Goal: Browse casually: Explore the website without a specific task or goal

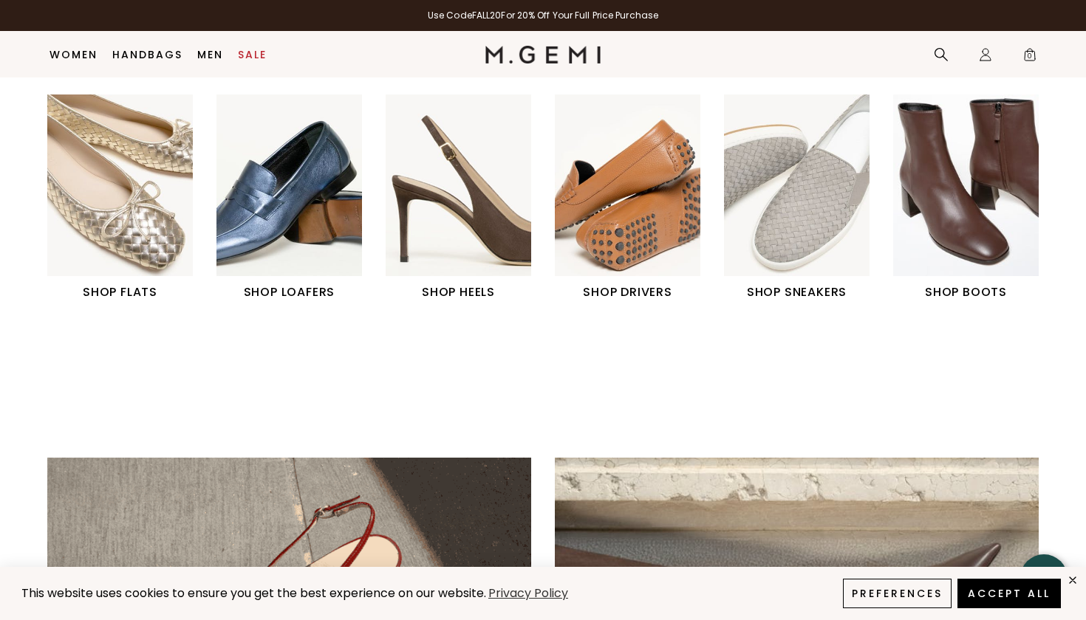
scroll to position [570, 0]
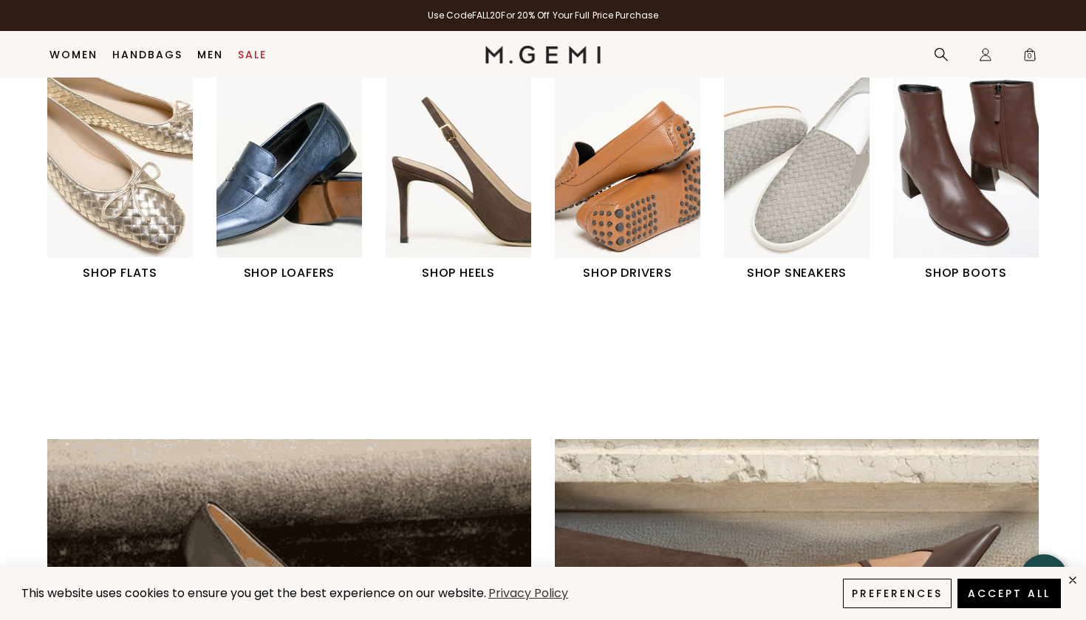
click at [900, 162] on img "6 / 6" at bounding box center [965, 167] width 145 height 182
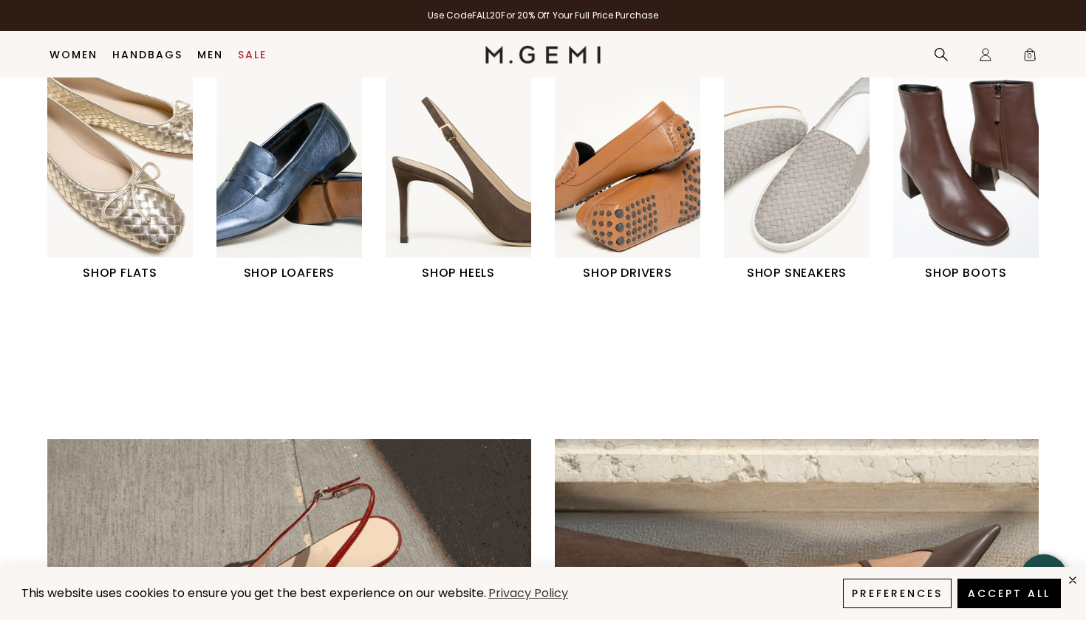
click at [155, 201] on img "1 / 6" at bounding box center [119, 167] width 145 height 182
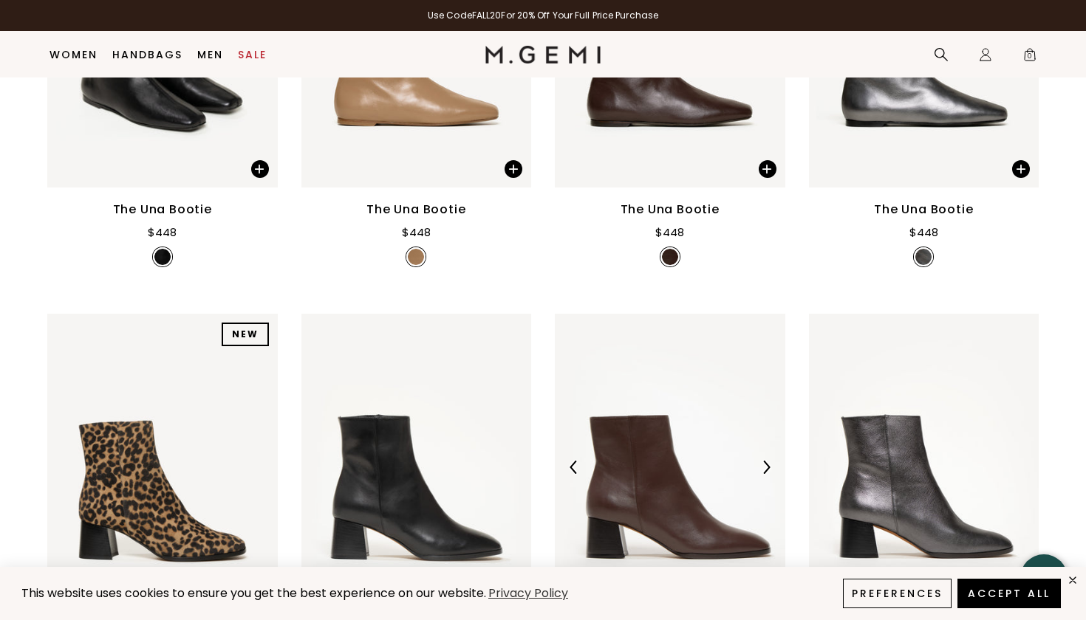
scroll to position [771, 0]
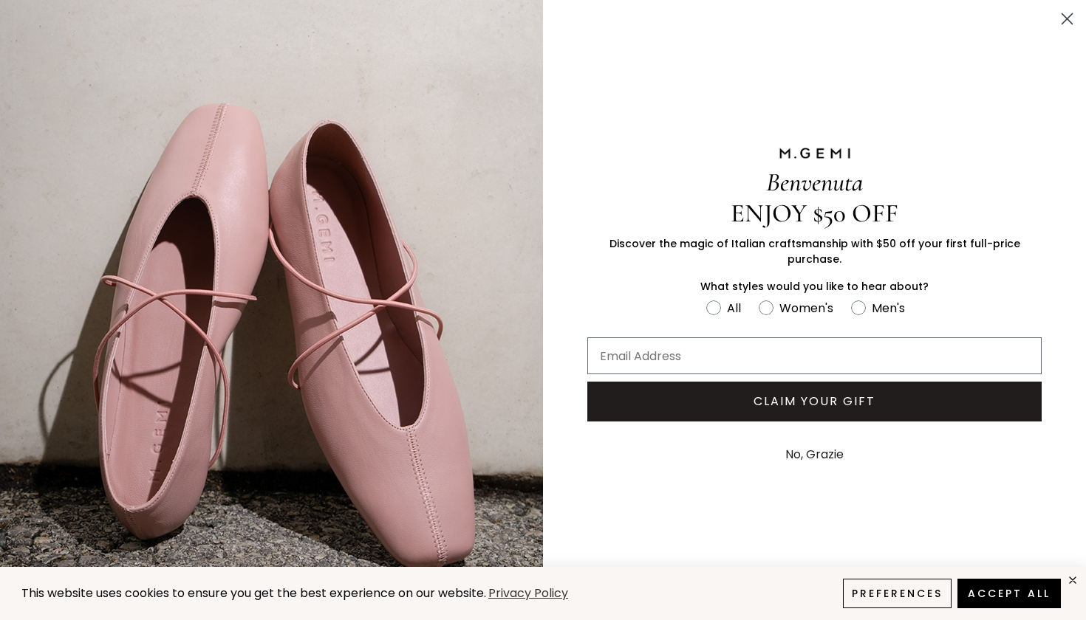
click at [1067, 20] on icon "Close dialog" at bounding box center [1067, 19] width 10 height 10
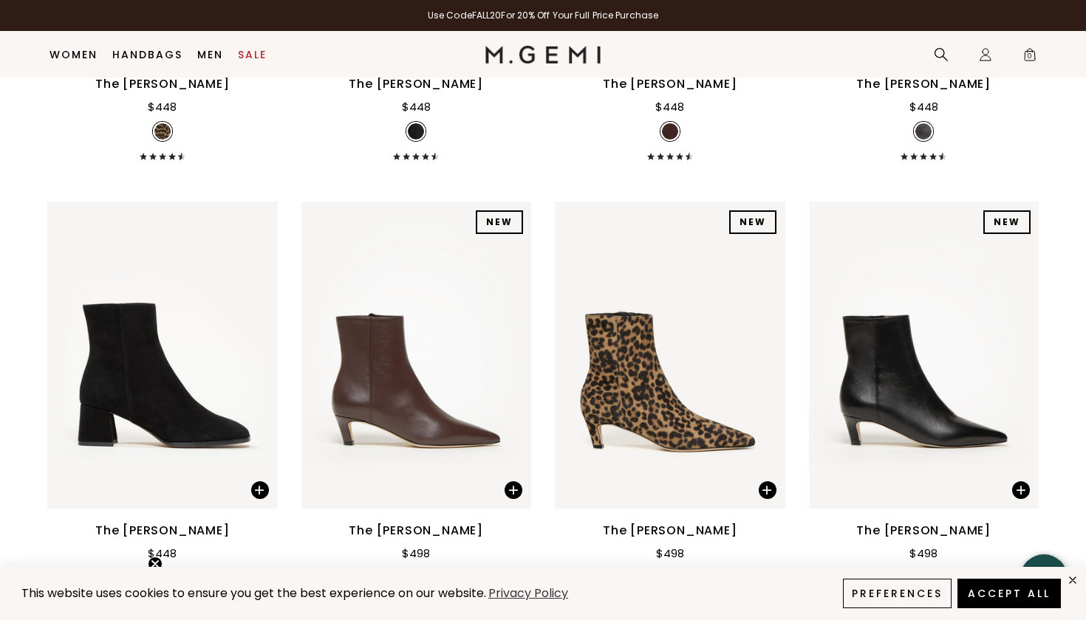
scroll to position [1072, 0]
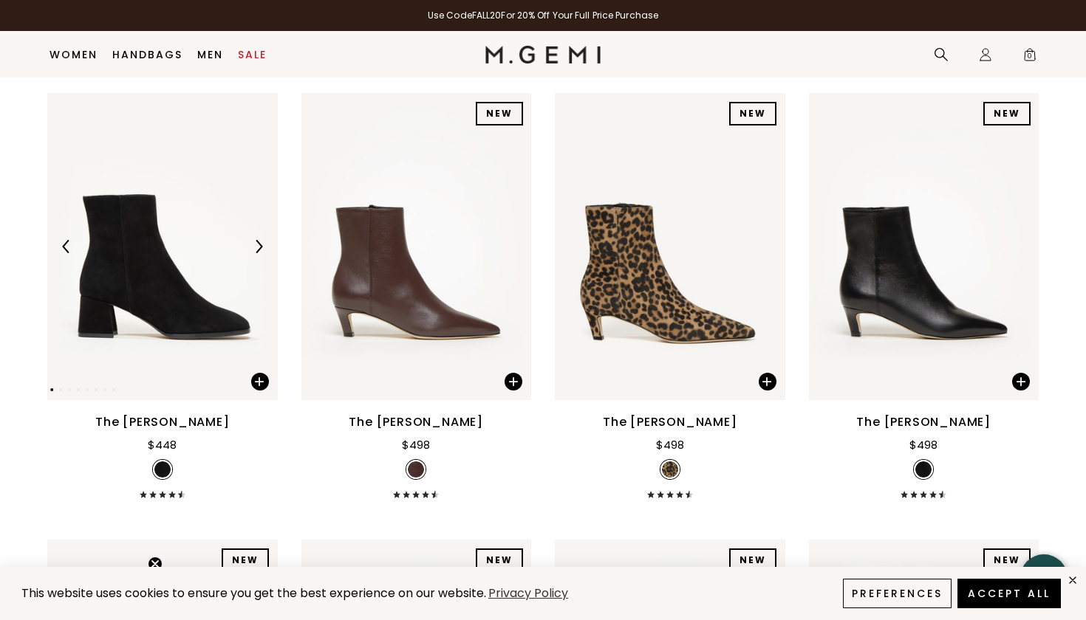
click at [251, 258] on div at bounding box center [259, 247] width 24 height 24
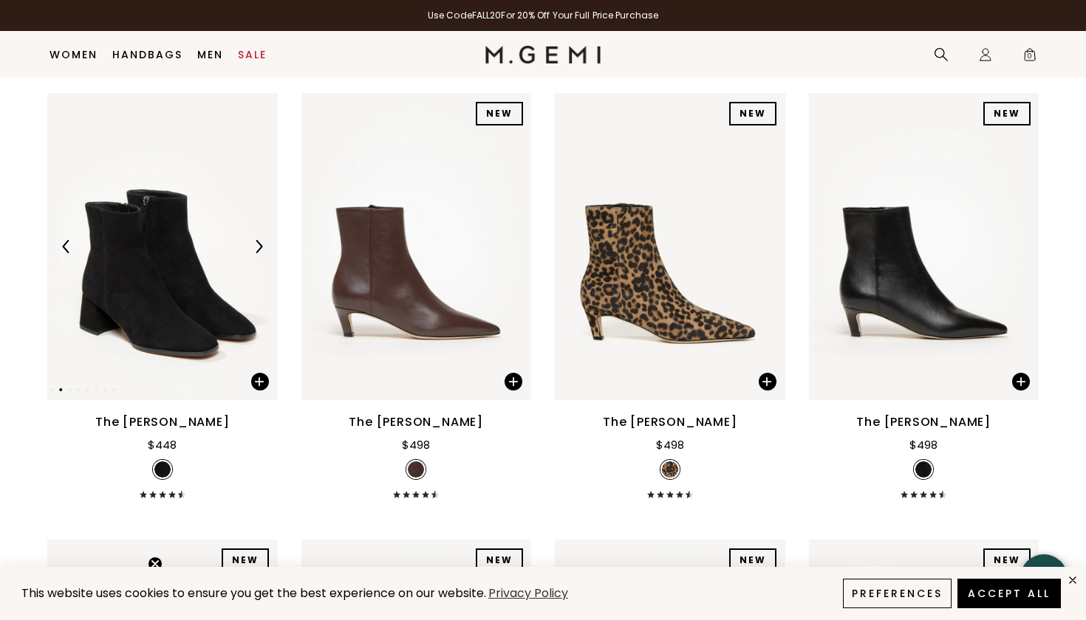
click at [251, 258] on div at bounding box center [259, 247] width 24 height 24
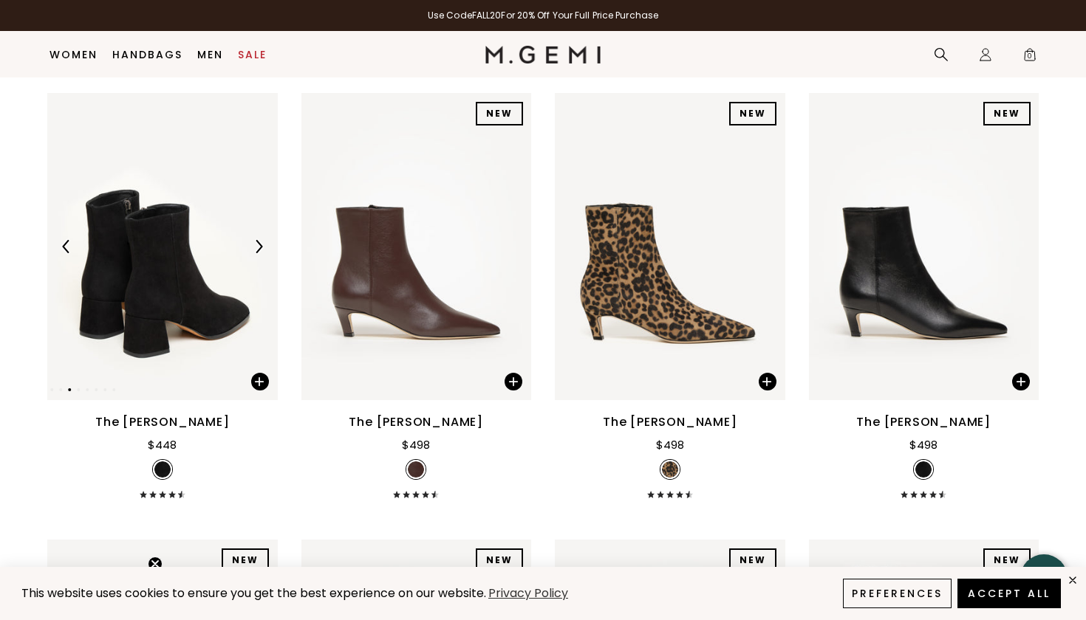
click at [251, 258] on div at bounding box center [259, 247] width 24 height 24
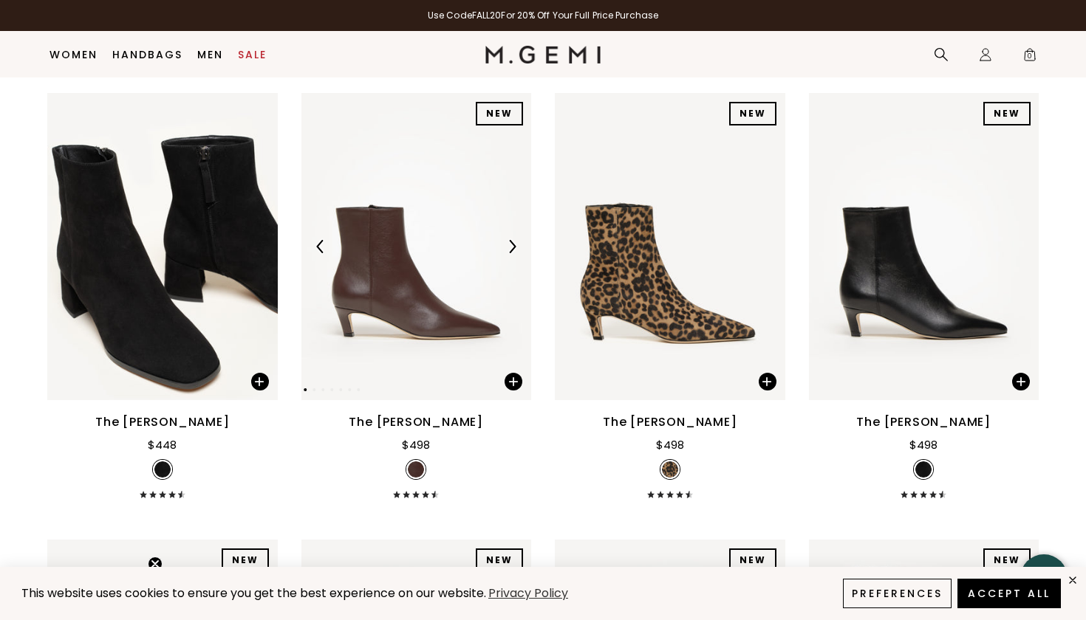
click at [513, 253] on img at bounding box center [511, 246] width 13 height 13
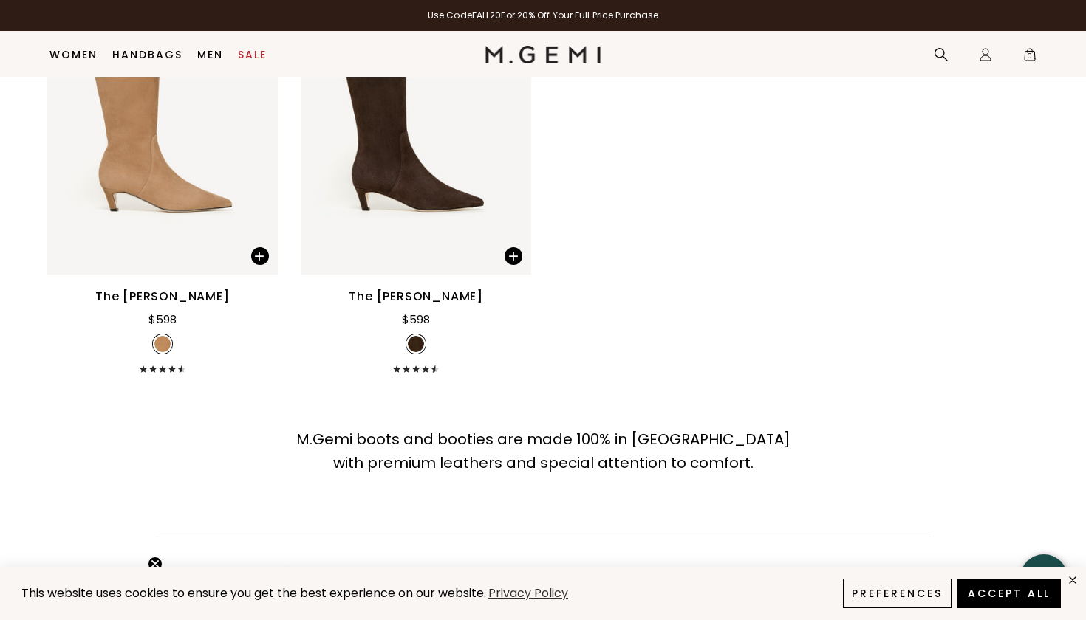
scroll to position [2095, 0]
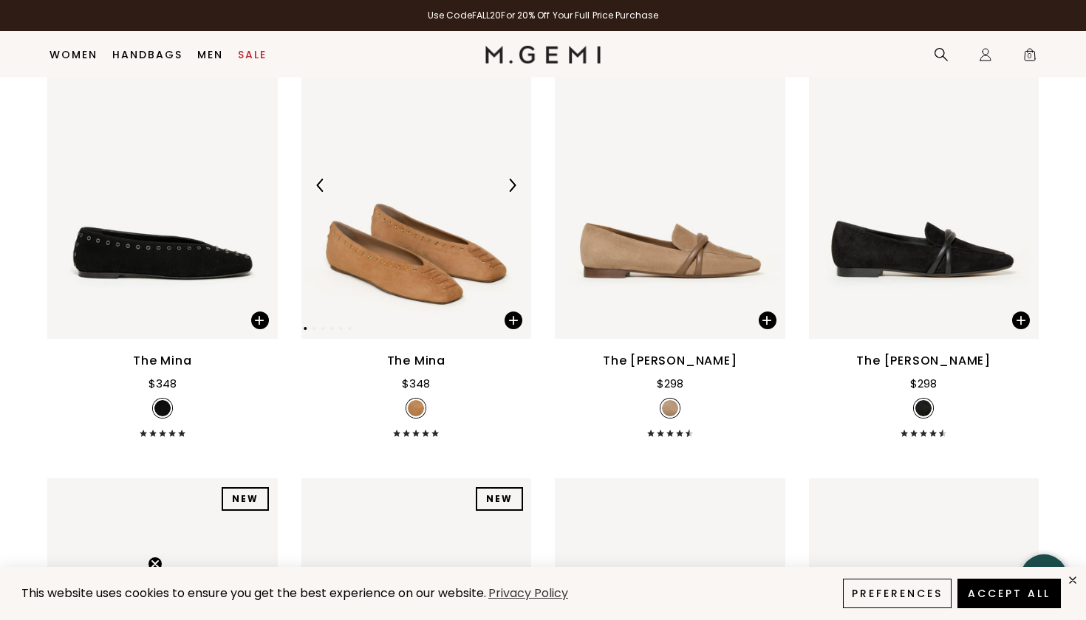
scroll to position [257, 0]
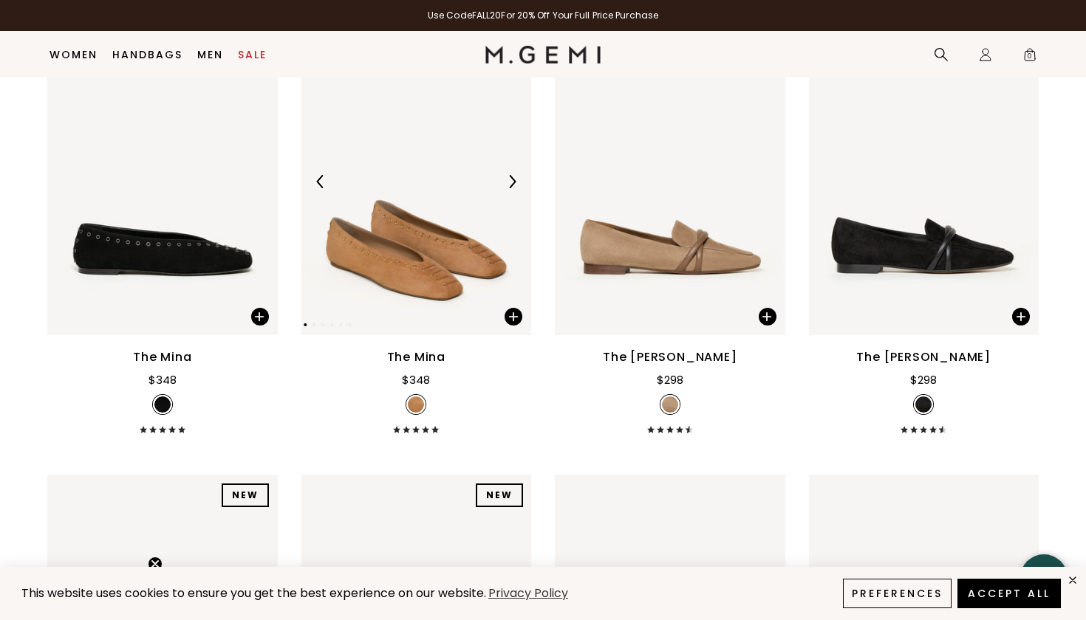
click at [517, 188] on img at bounding box center [511, 181] width 13 height 13
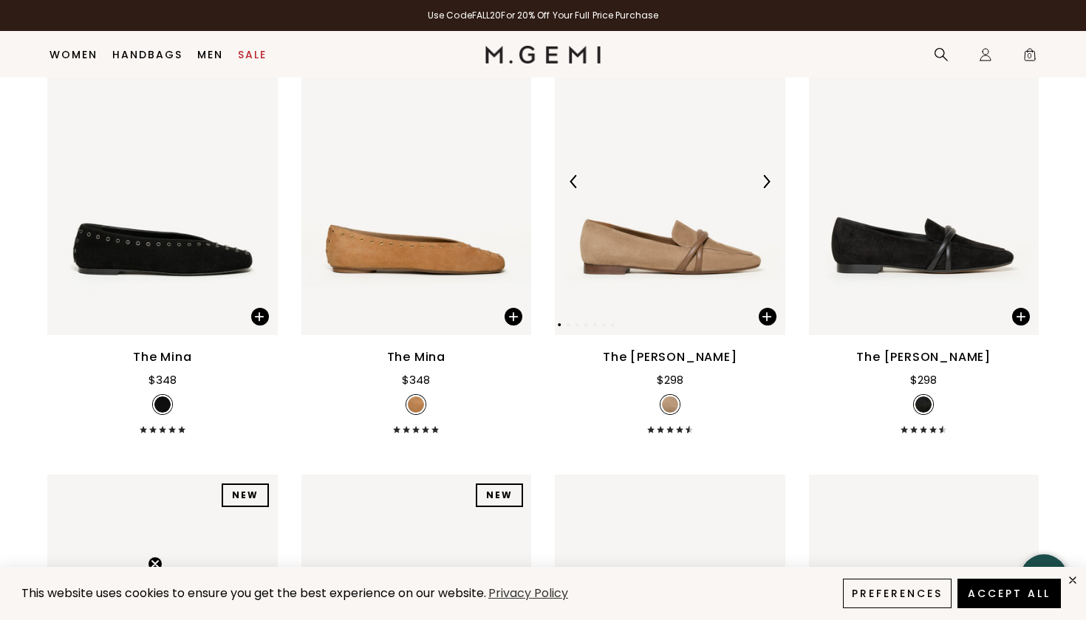
click at [768, 188] on img at bounding box center [765, 181] width 13 height 13
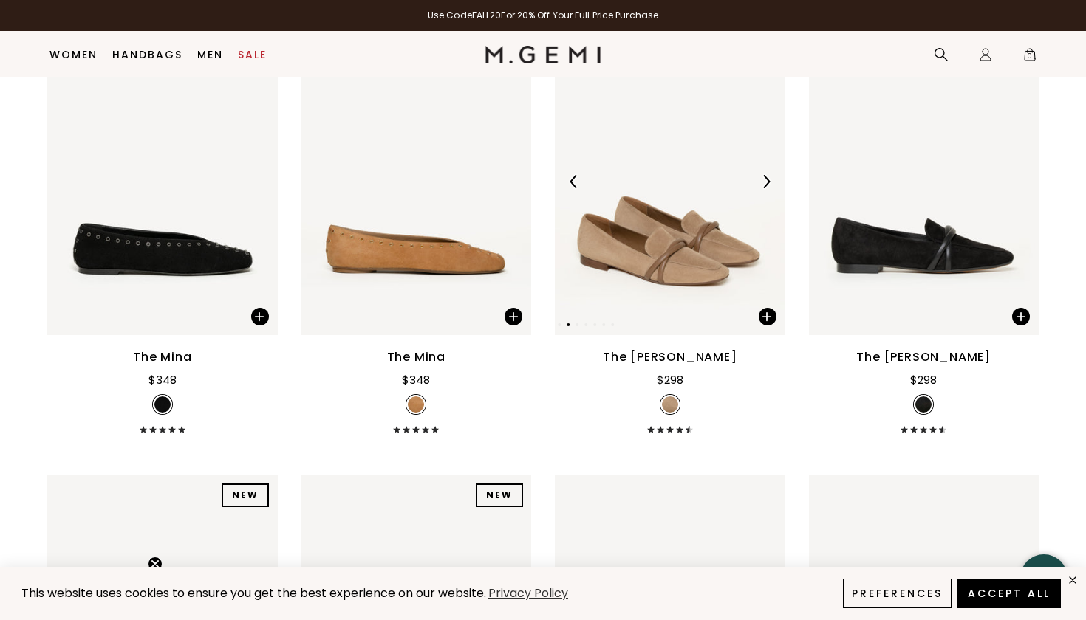
click at [768, 188] on img at bounding box center [765, 181] width 13 height 13
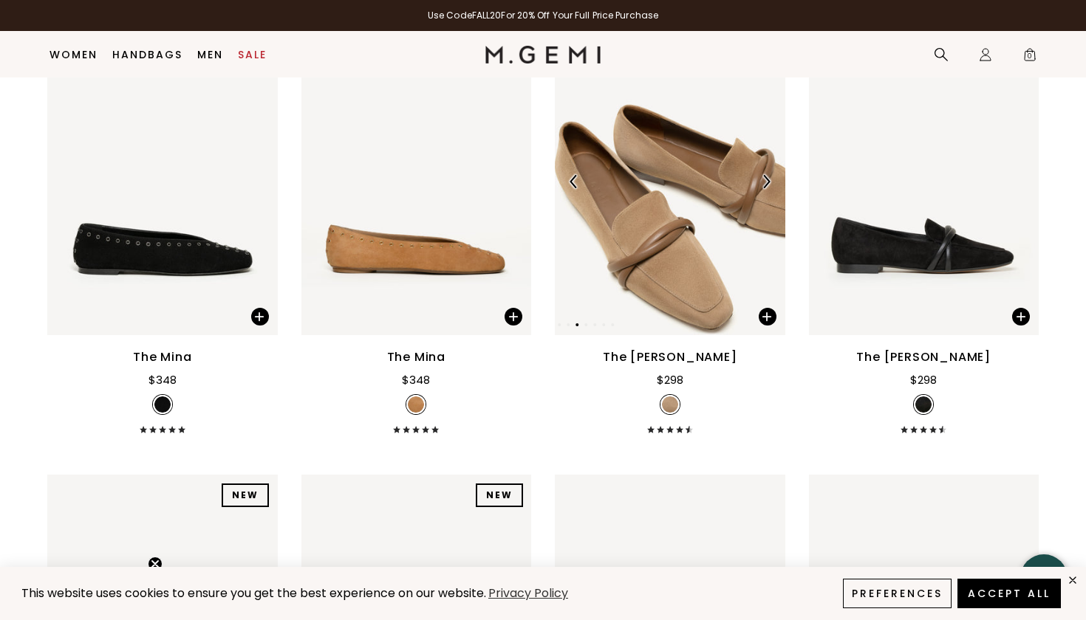
click at [767, 188] on img at bounding box center [765, 181] width 13 height 13
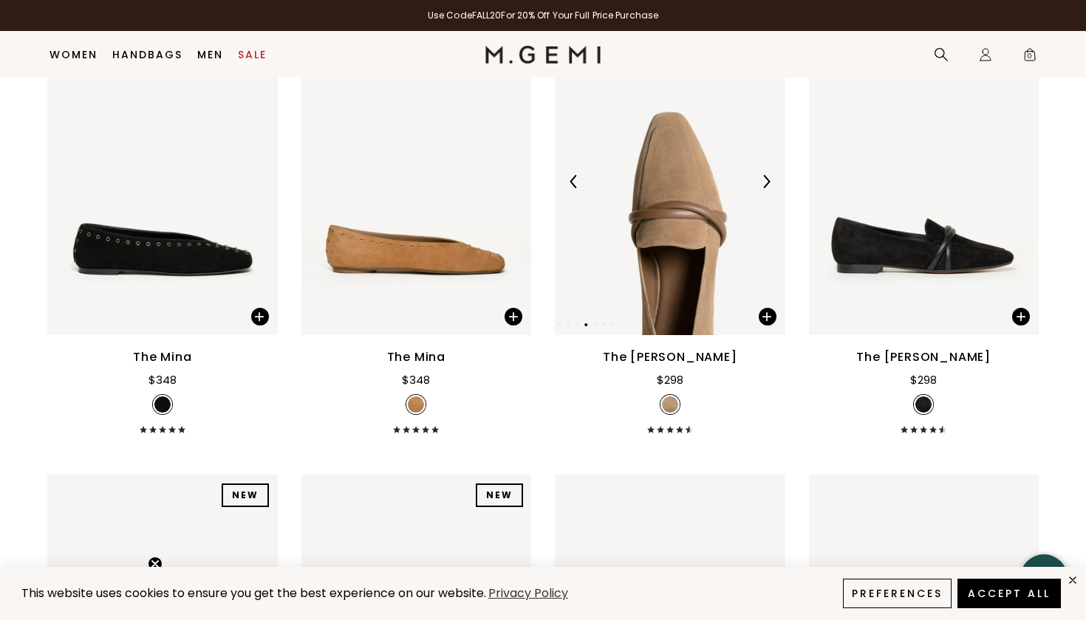
click at [767, 188] on img at bounding box center [765, 181] width 13 height 13
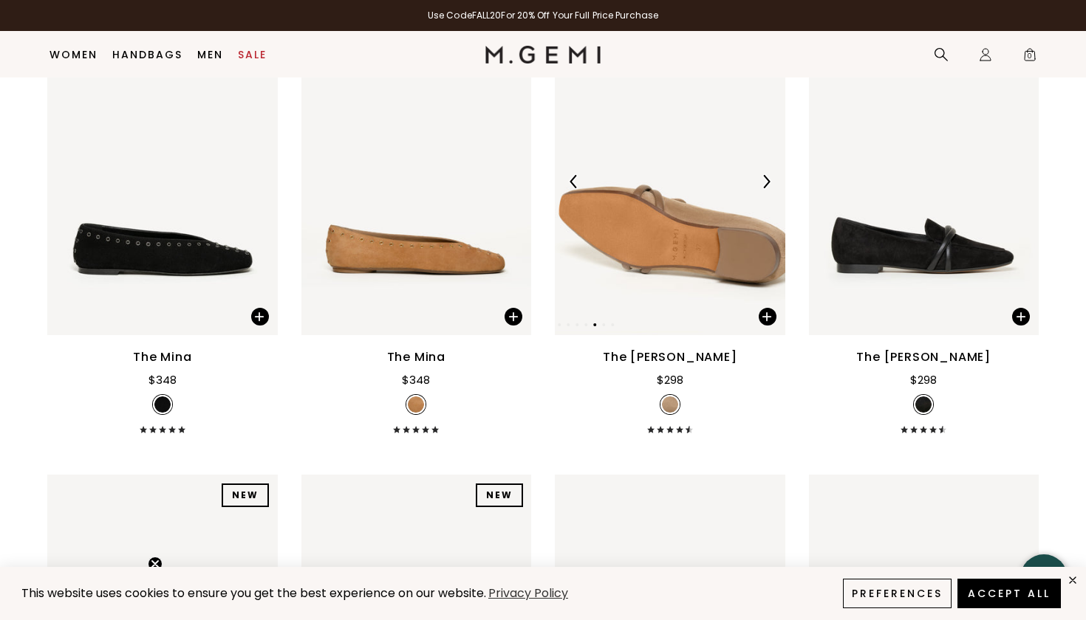
click at [767, 188] on img at bounding box center [765, 181] width 13 height 13
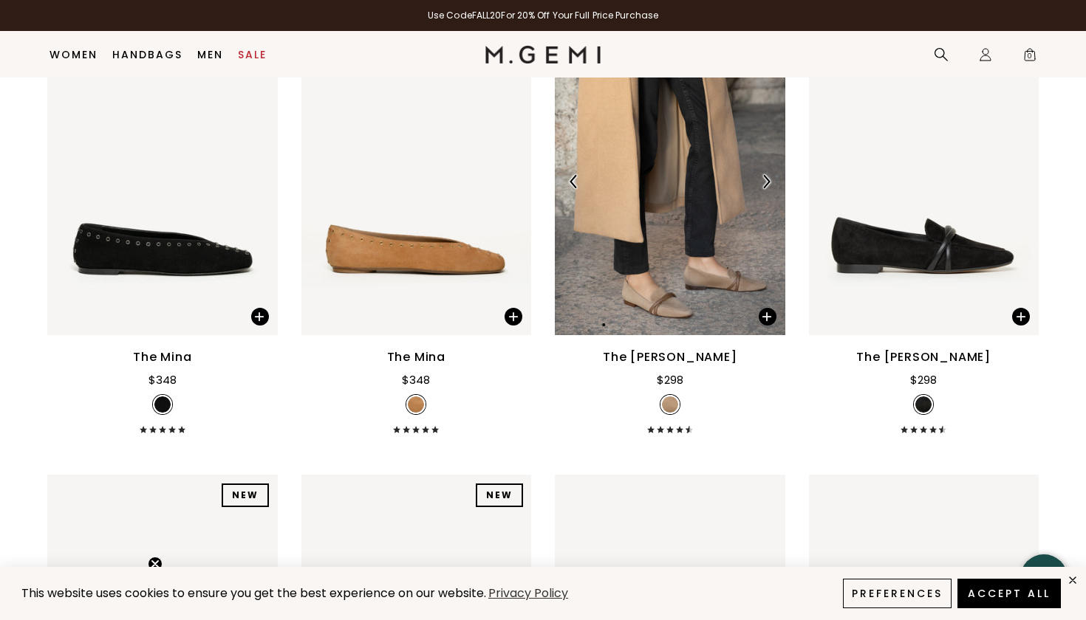
click at [767, 188] on img at bounding box center [765, 181] width 13 height 13
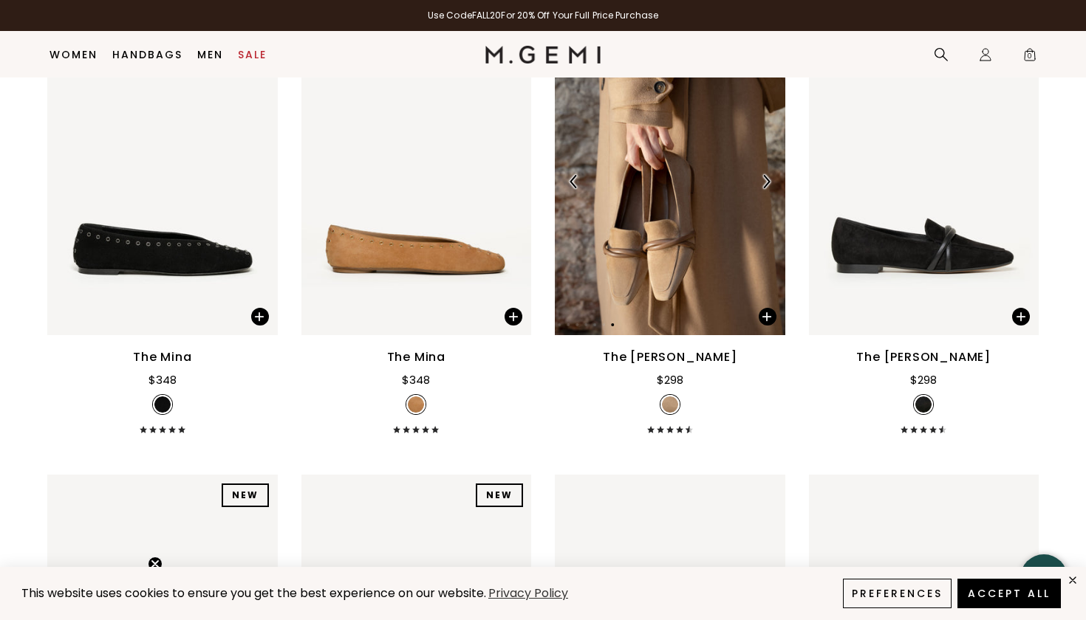
click at [767, 188] on img at bounding box center [765, 181] width 13 height 13
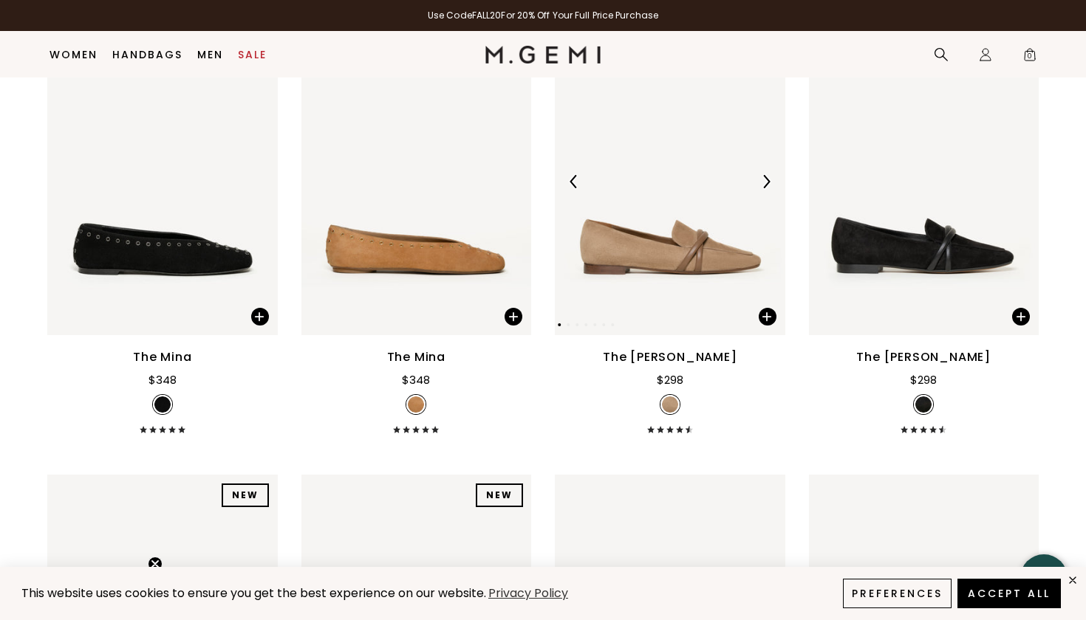
click at [767, 188] on img at bounding box center [765, 181] width 13 height 13
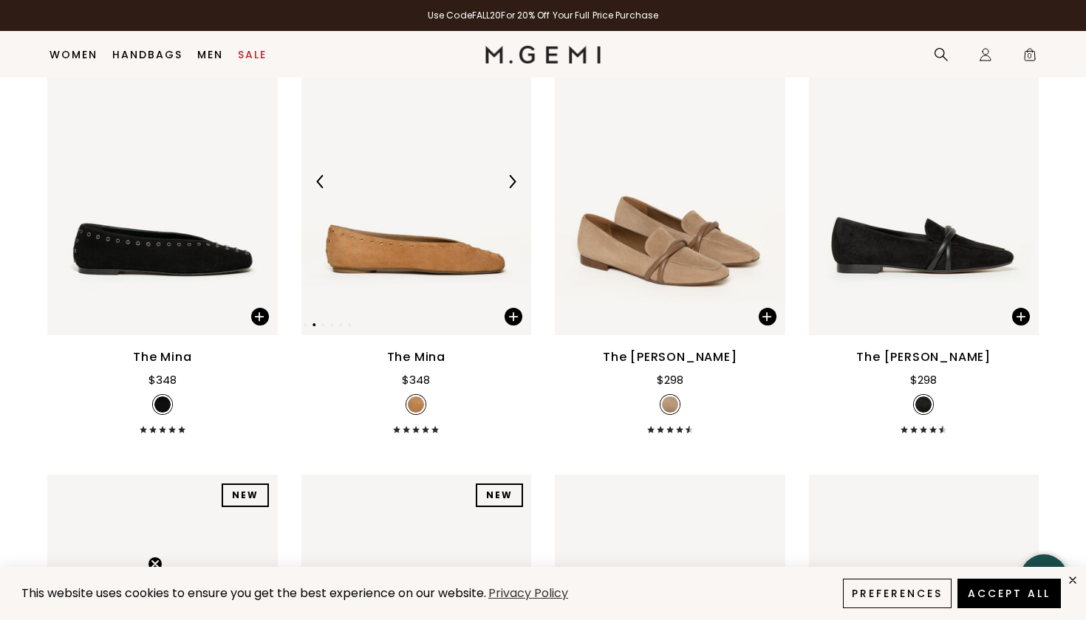
click at [501, 193] on div at bounding box center [416, 182] width 230 height 24
click at [503, 193] on div at bounding box center [512, 182] width 24 height 24
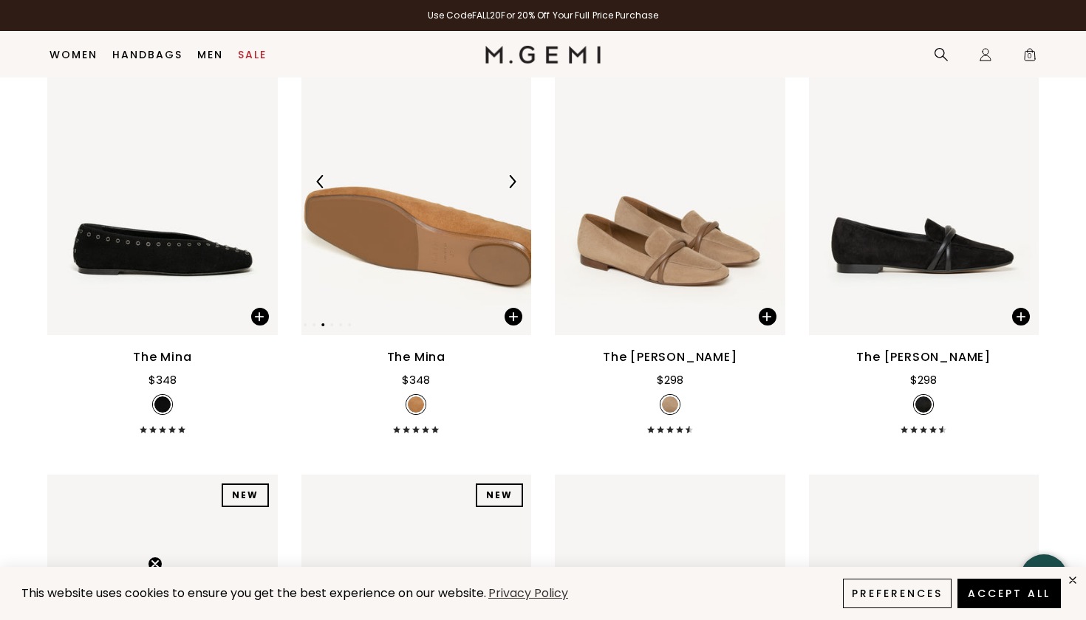
click at [506, 188] on img at bounding box center [511, 181] width 13 height 13
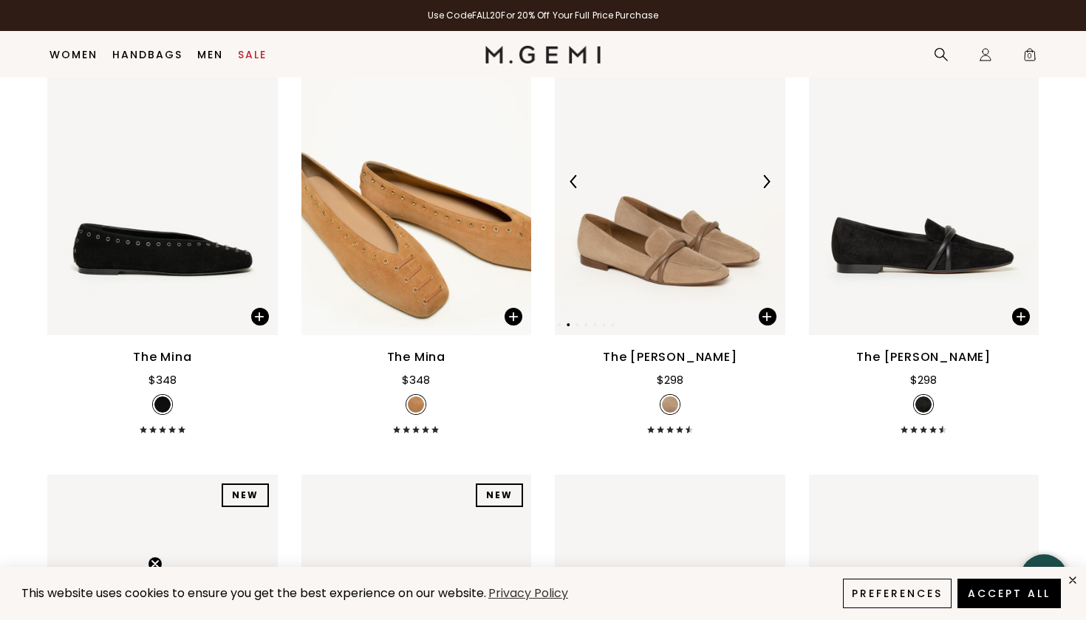
click at [764, 188] on img at bounding box center [765, 181] width 13 height 13
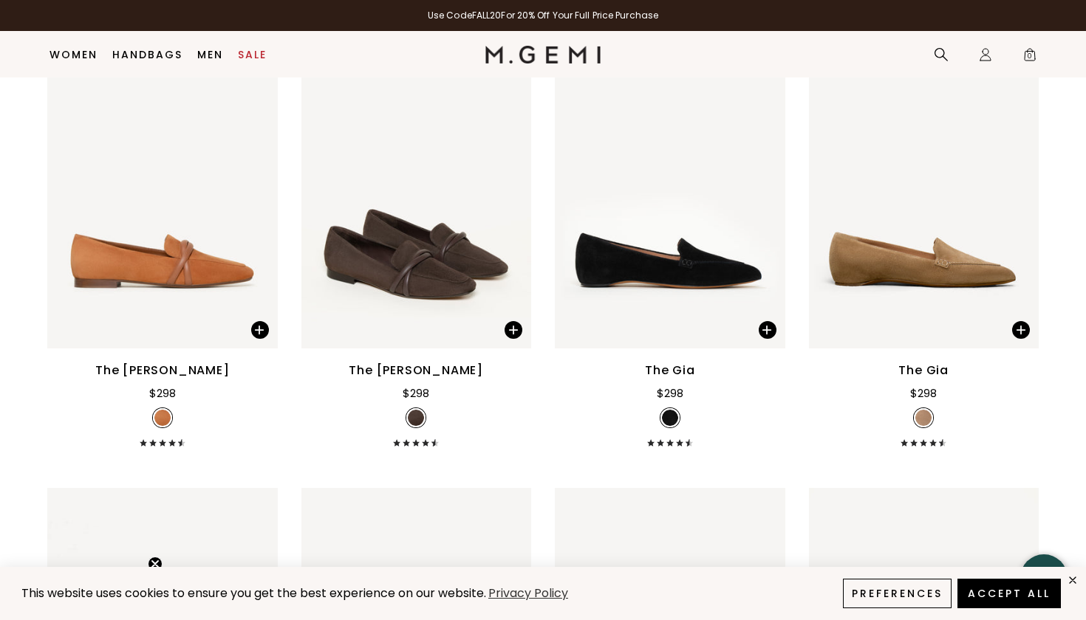
scroll to position [699, 0]
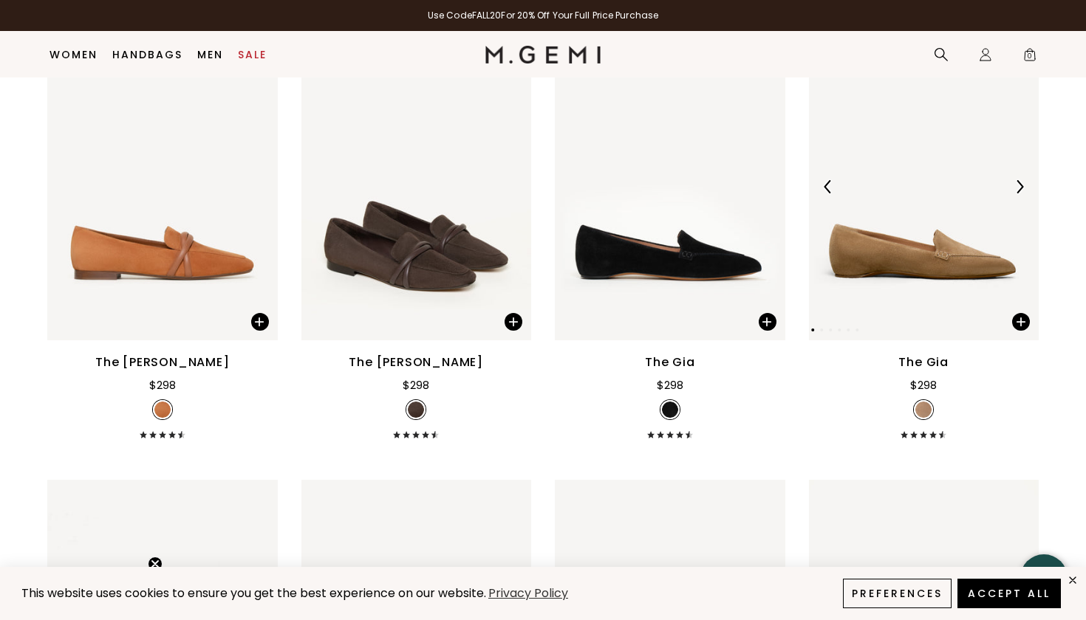
click at [1021, 193] on img at bounding box center [1018, 186] width 13 height 13
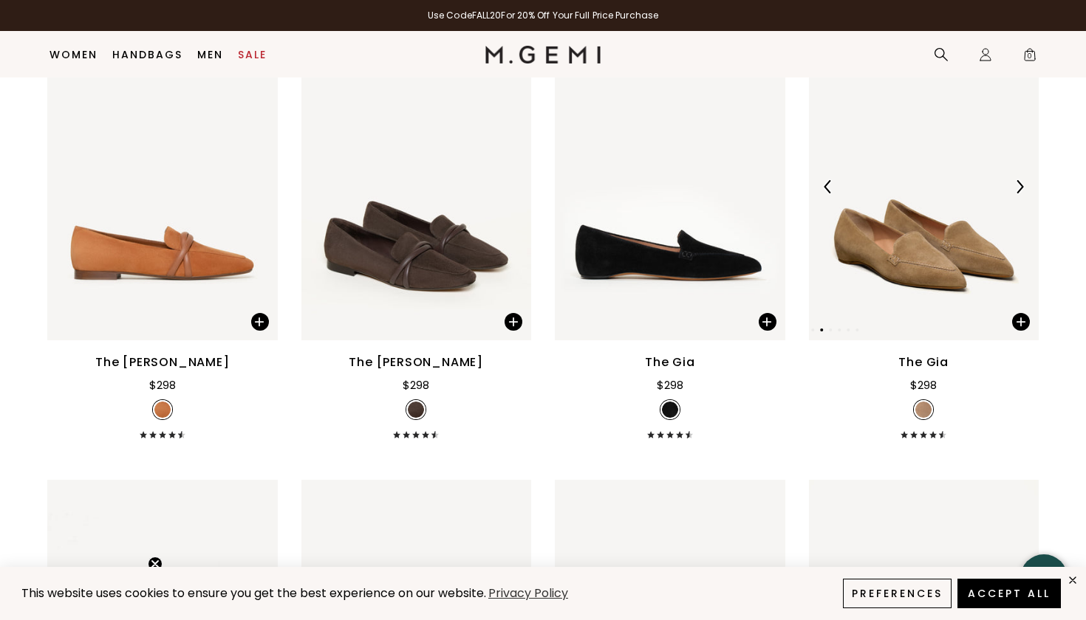
click at [1021, 193] on img at bounding box center [1018, 186] width 13 height 13
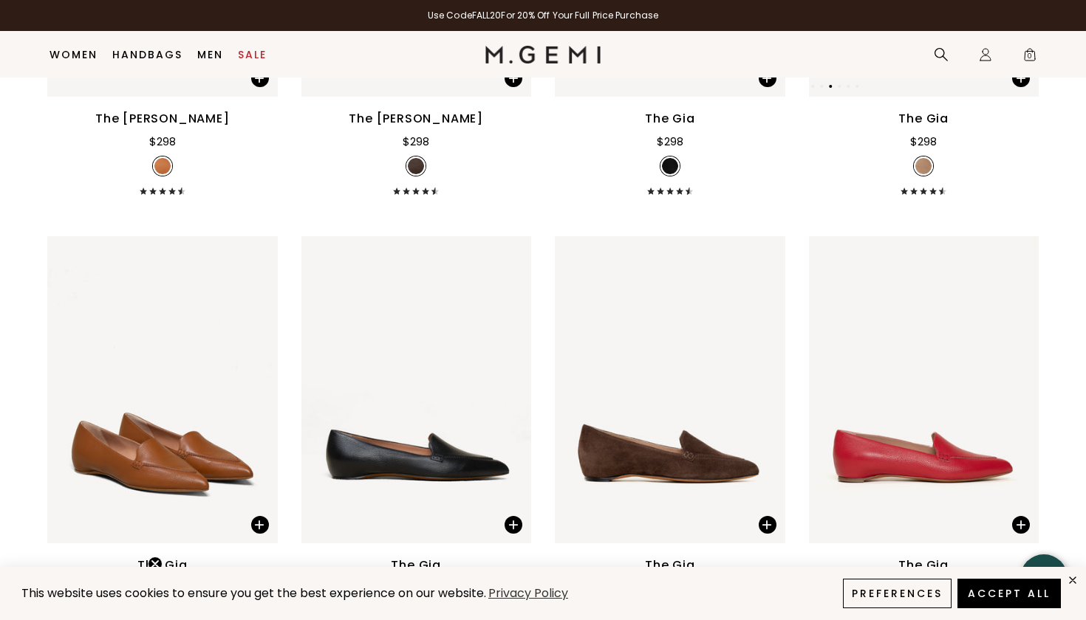
scroll to position [1117, 0]
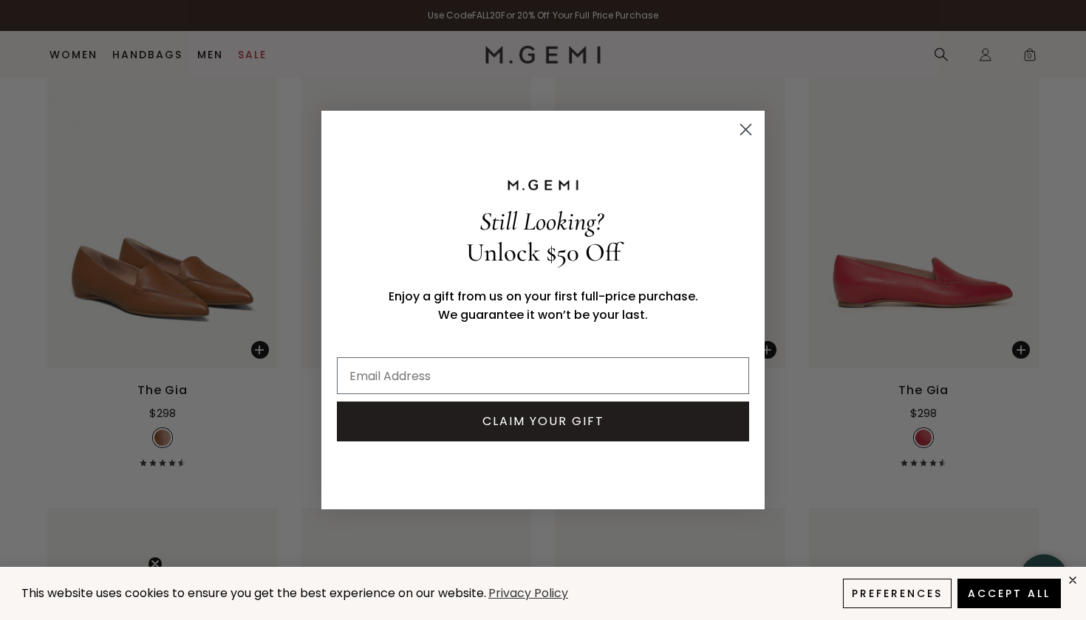
click at [747, 128] on icon "Close dialog" at bounding box center [746, 130] width 10 height 10
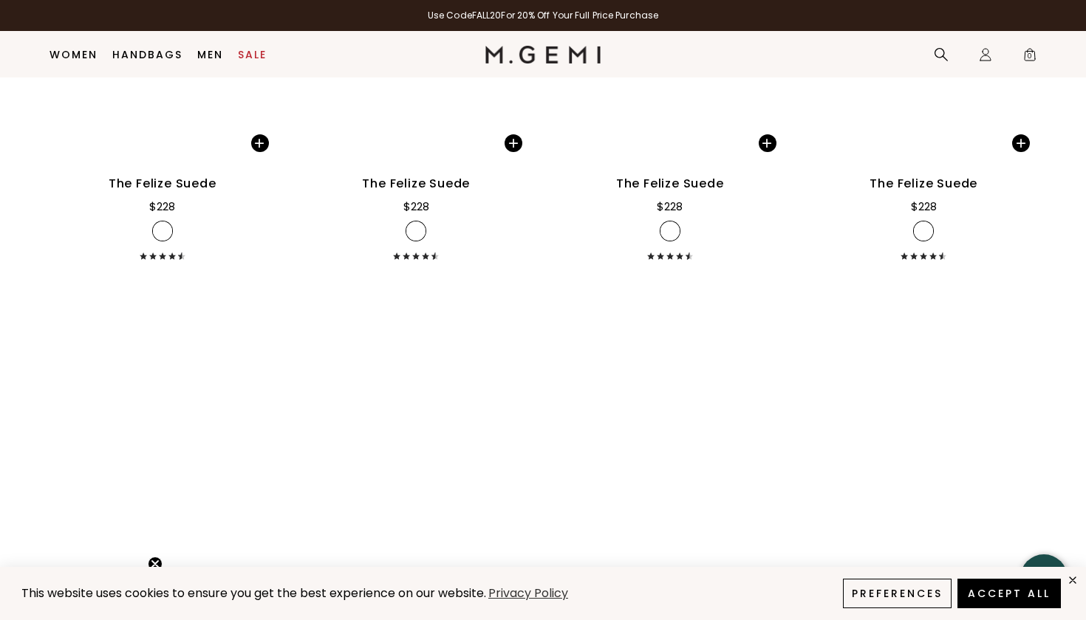
scroll to position [7140, 0]
